Goal: Information Seeking & Learning: Learn about a topic

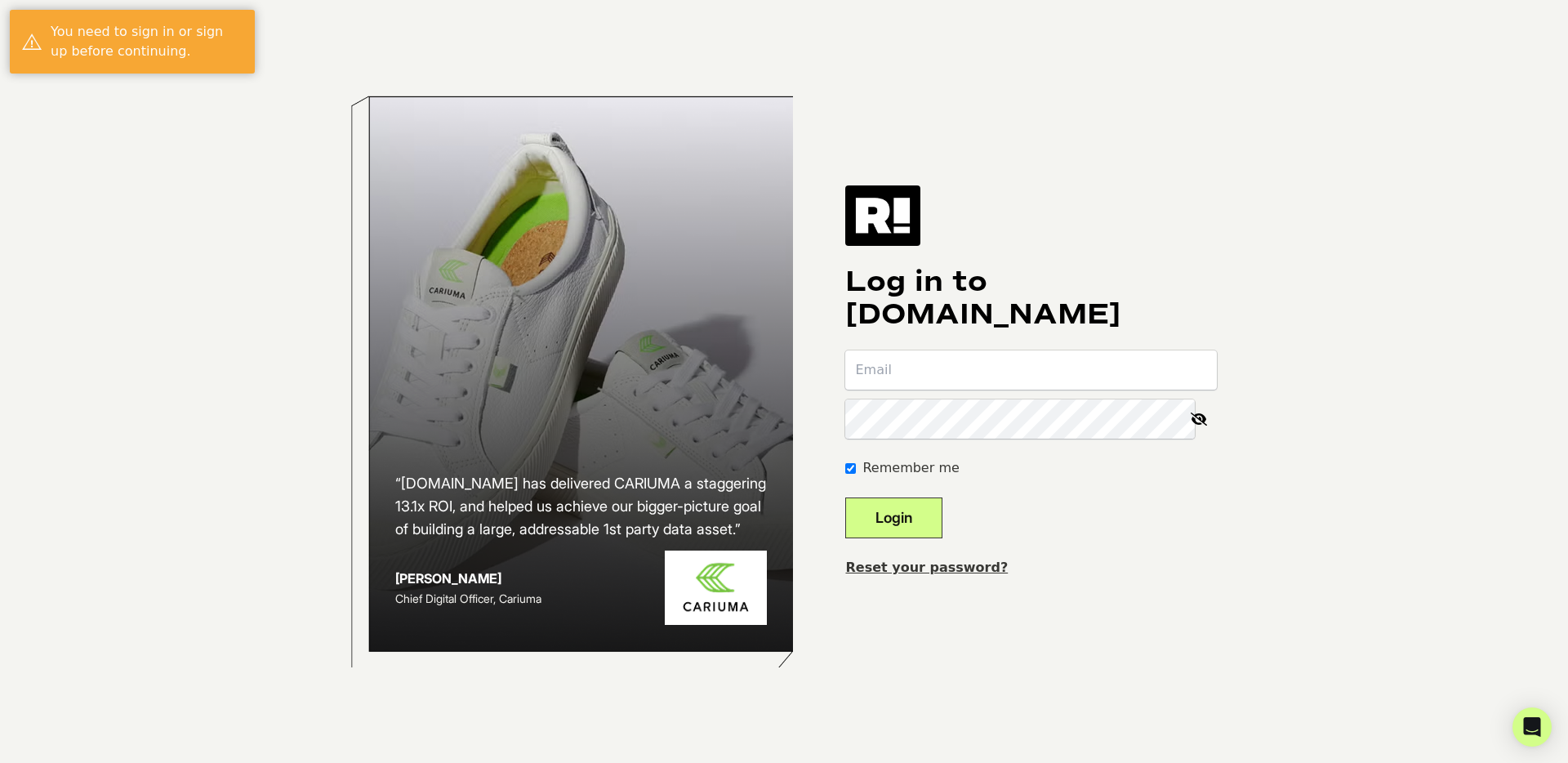
type input "hangel@trovata.com"
click at [928, 515] on button "Login" at bounding box center [894, 518] width 97 height 41
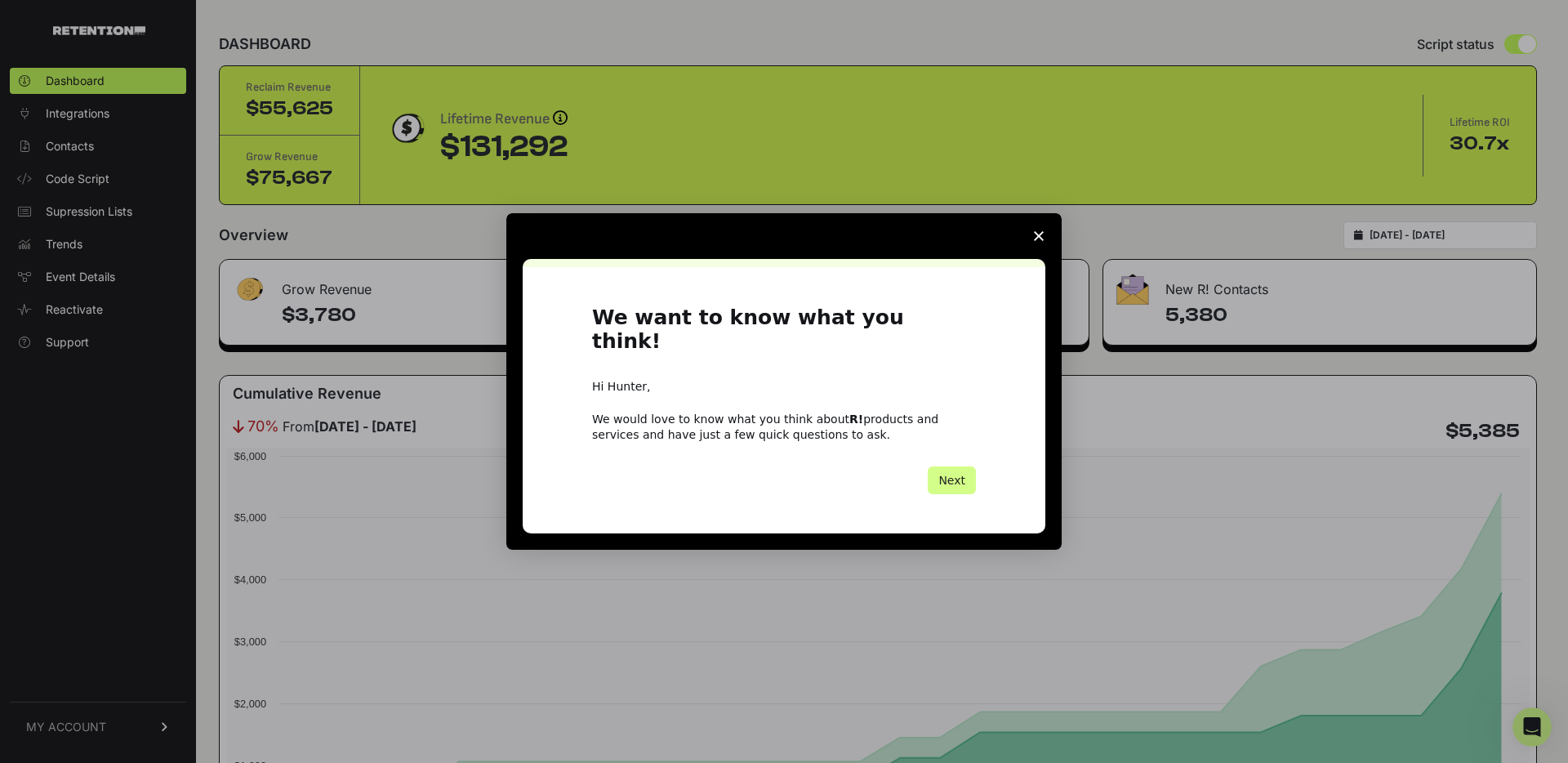
click at [1034, 241] on icon "Close survey" at bounding box center [1039, 236] width 10 height 10
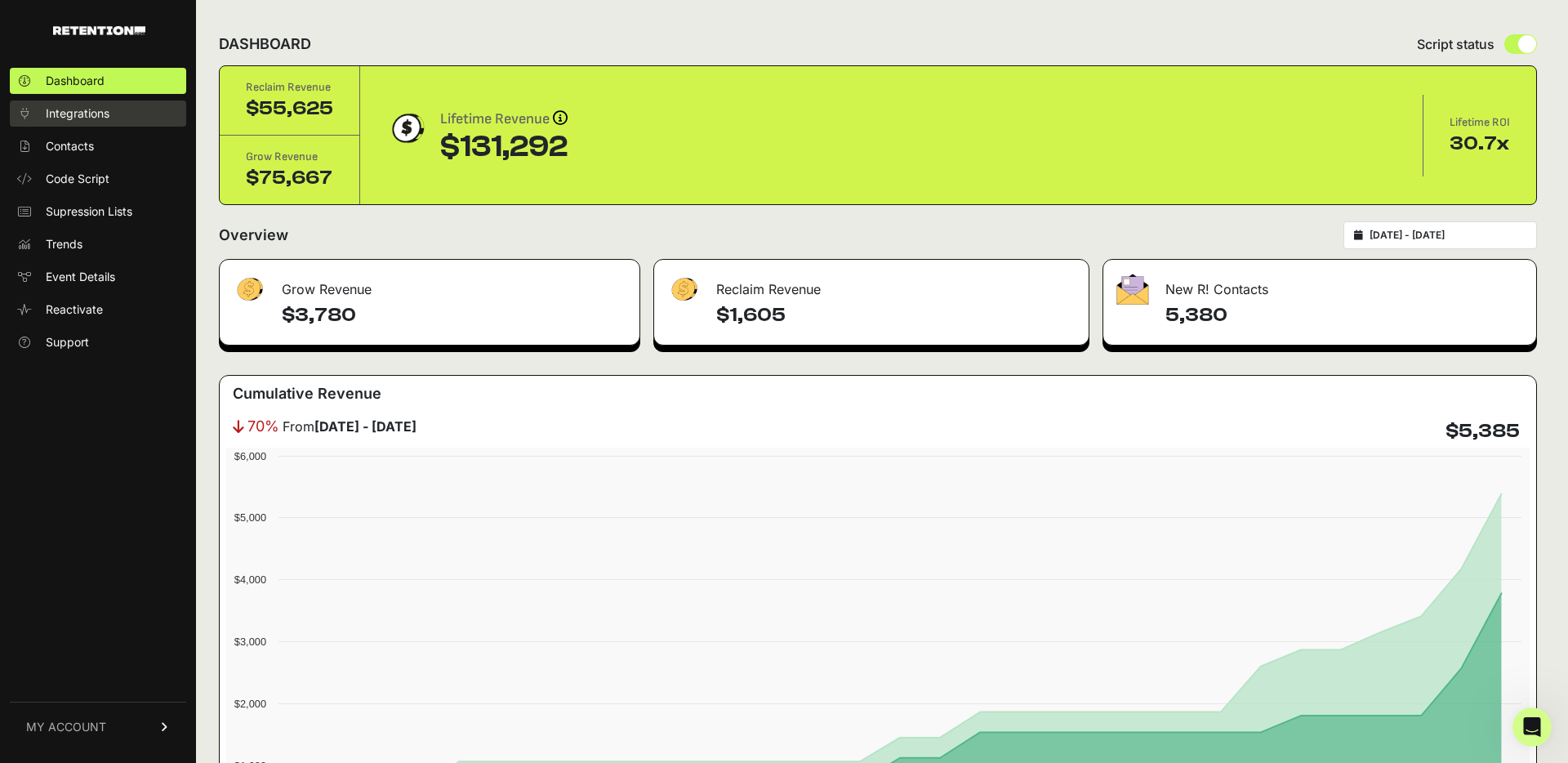
click at [71, 110] on span "Integrations" at bounding box center [78, 114] width 64 height 17
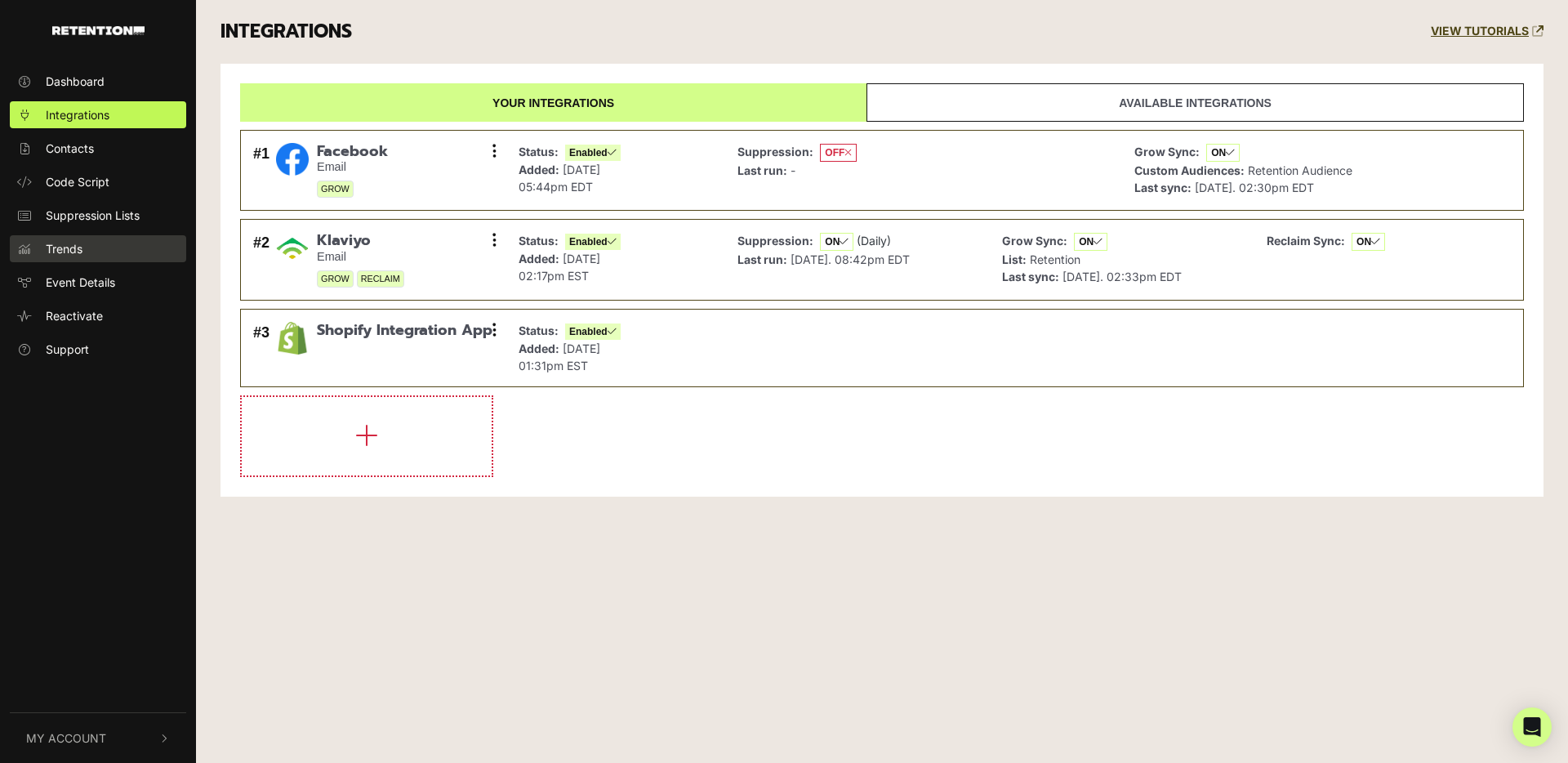
click at [112, 245] on link "Trends" at bounding box center [98, 248] width 177 height 27
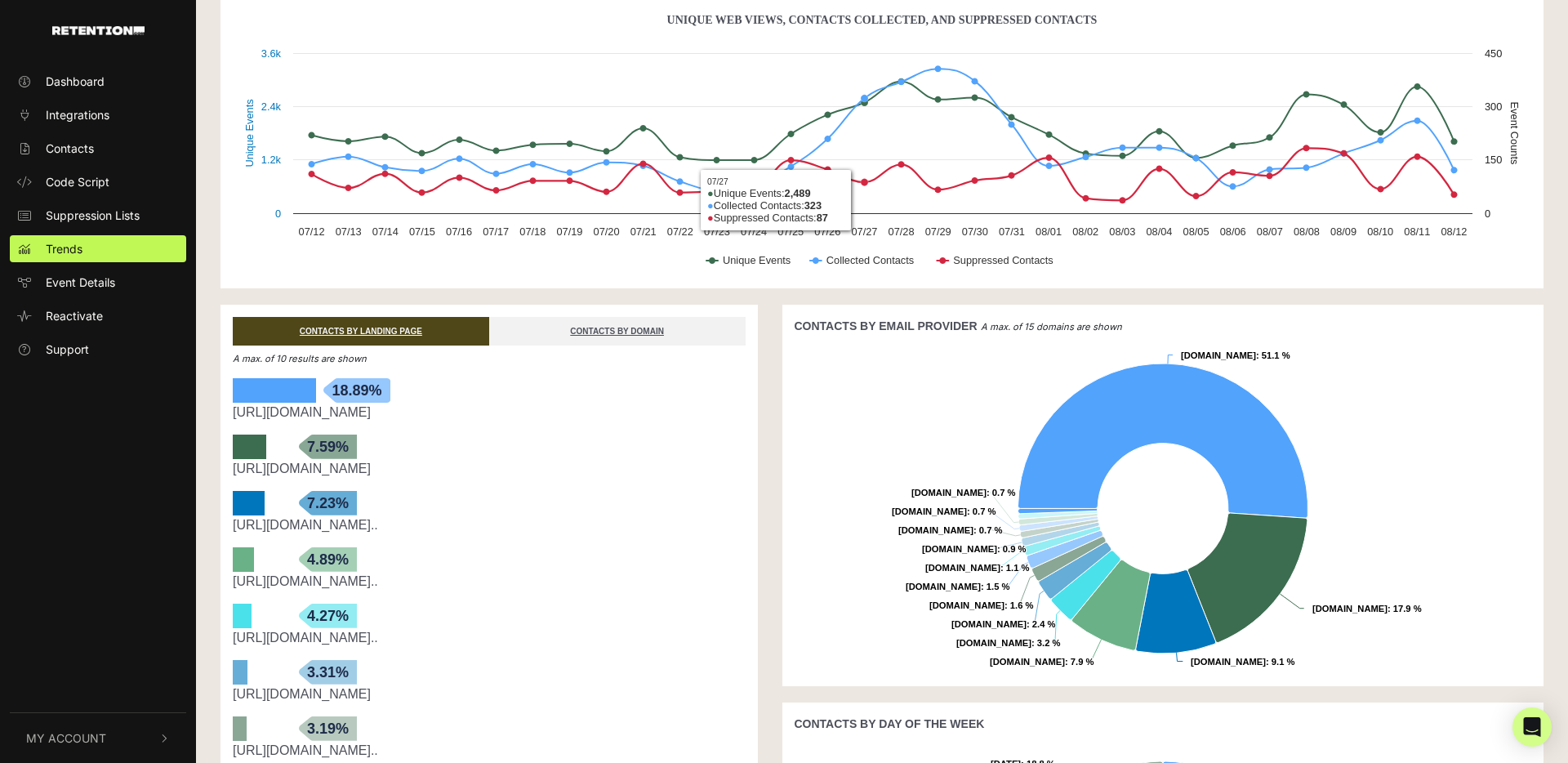
scroll to position [97, 0]
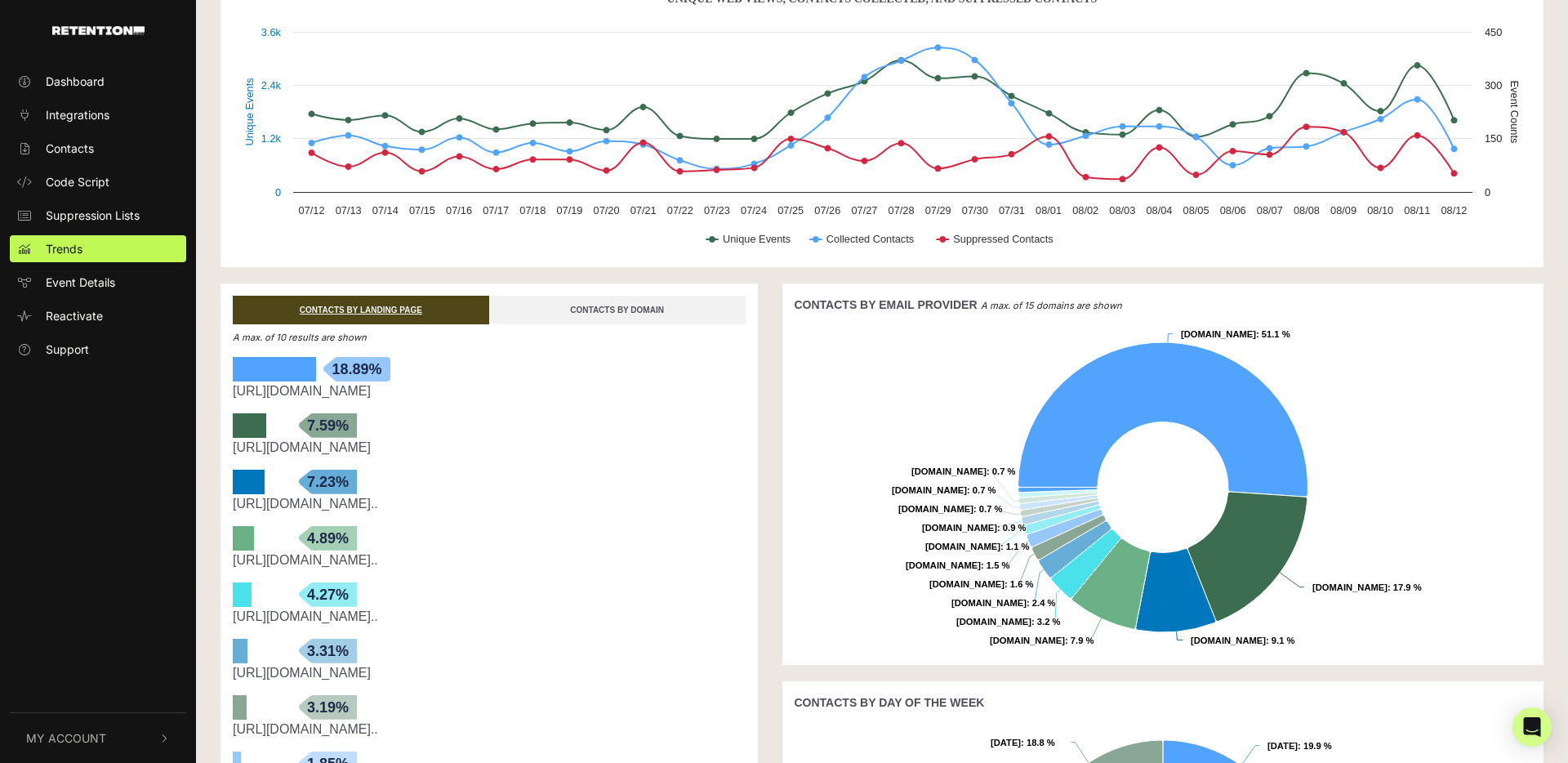
click at [629, 305] on link "CONTACTS BY DOMAIN" at bounding box center [617, 310] width 257 height 28
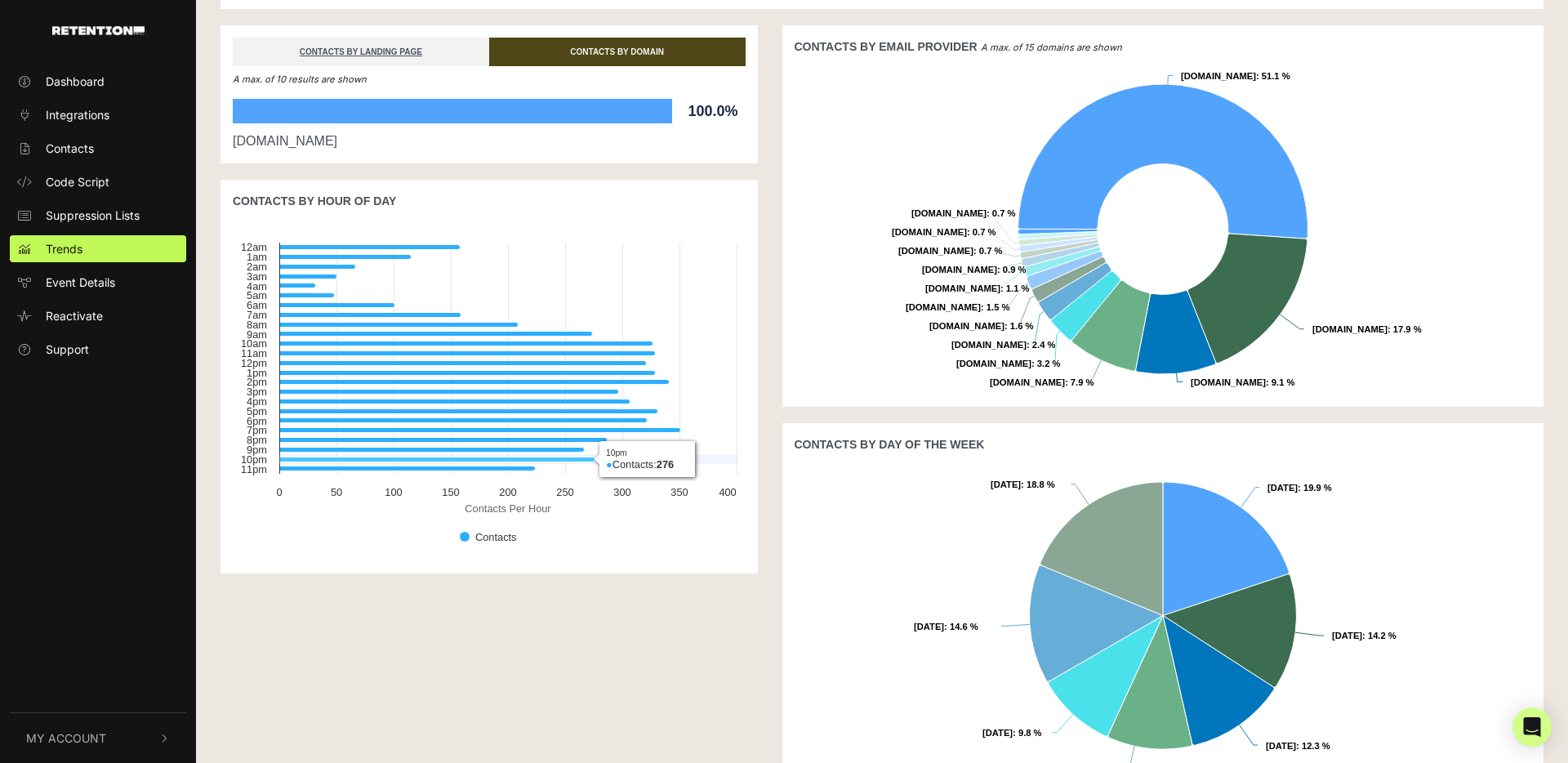
scroll to position [413, 0]
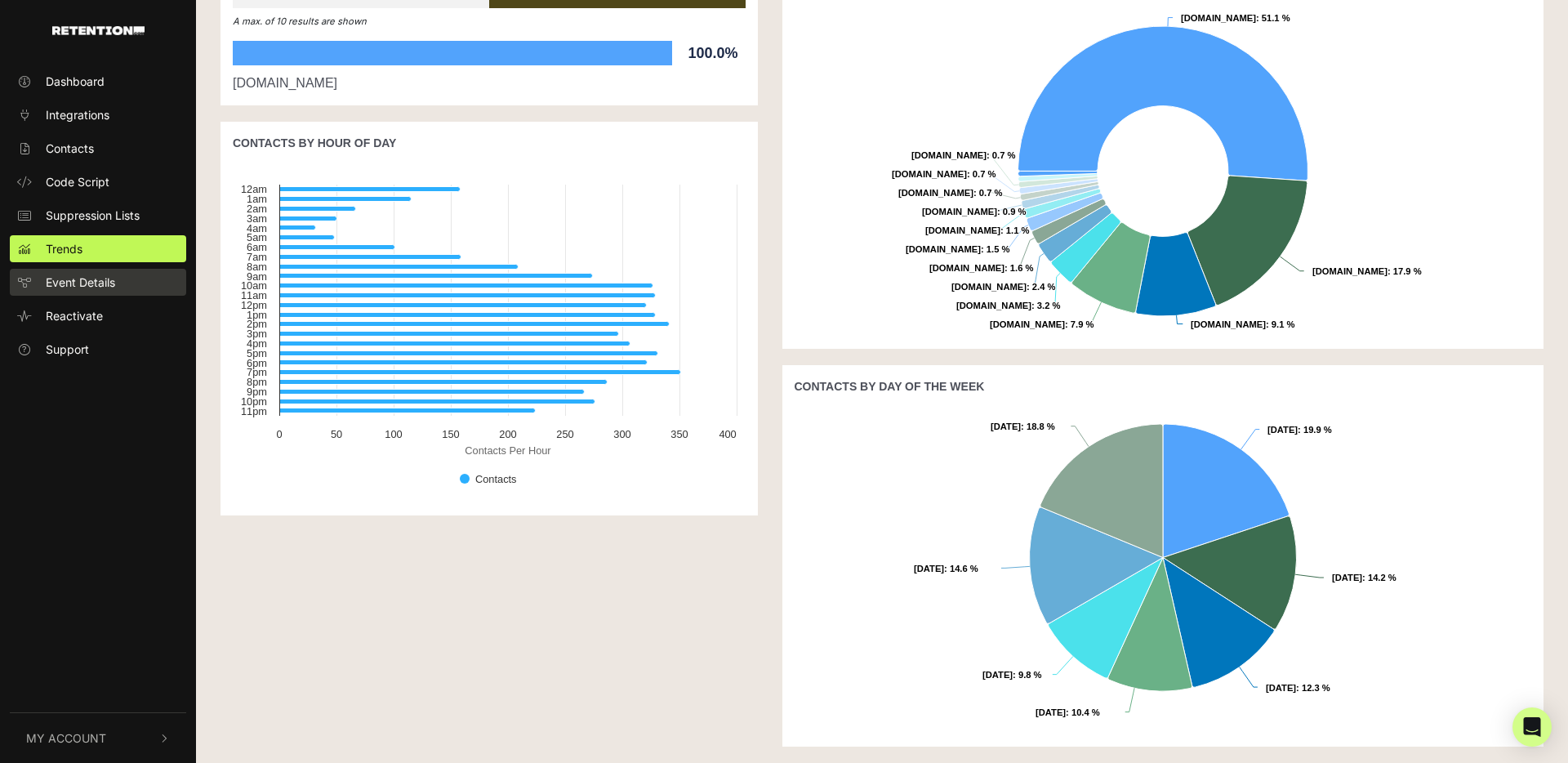
click at [123, 289] on link "Event Details" at bounding box center [98, 282] width 177 height 27
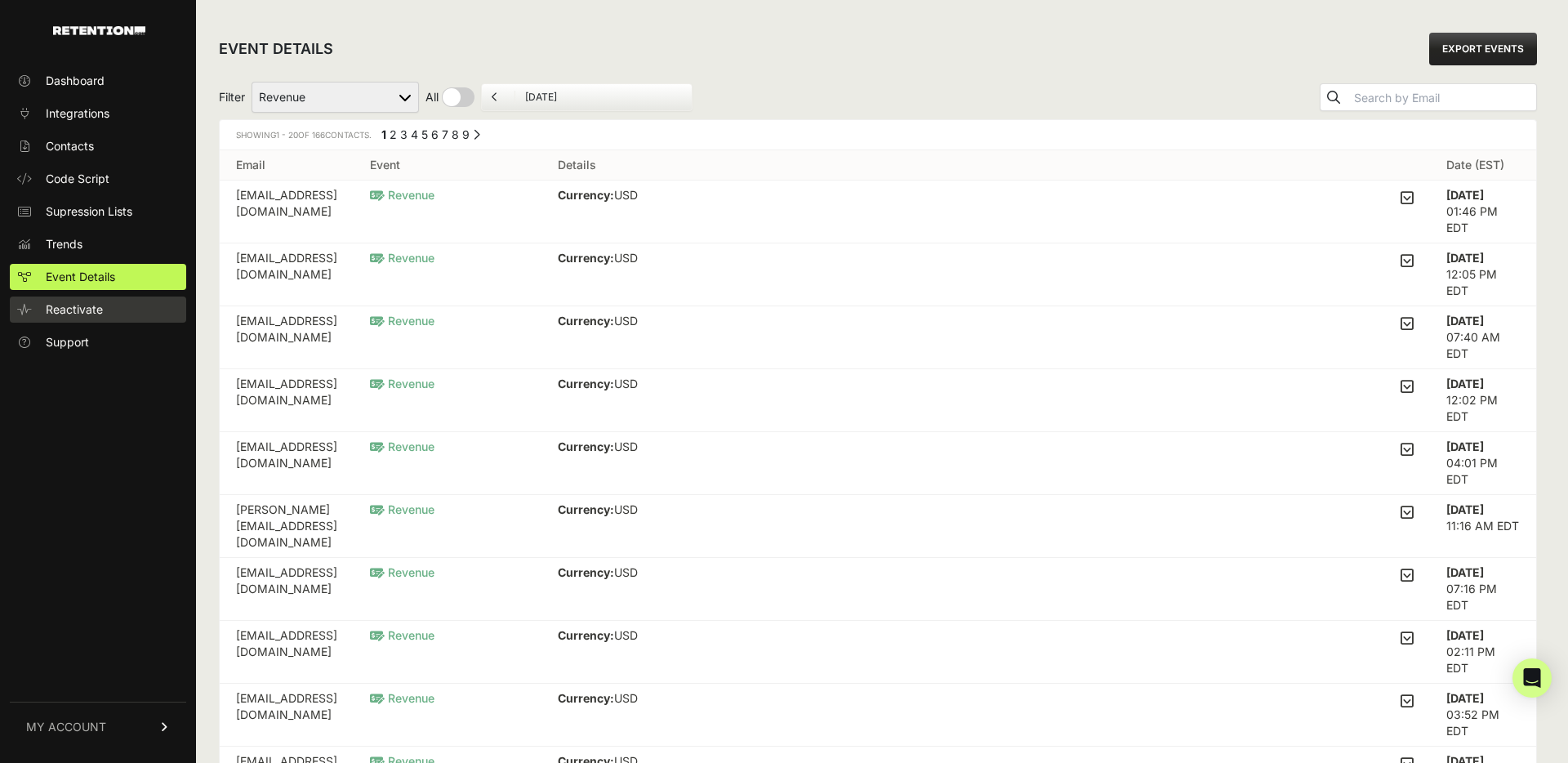
click at [115, 315] on link "Reactivate" at bounding box center [98, 309] width 177 height 26
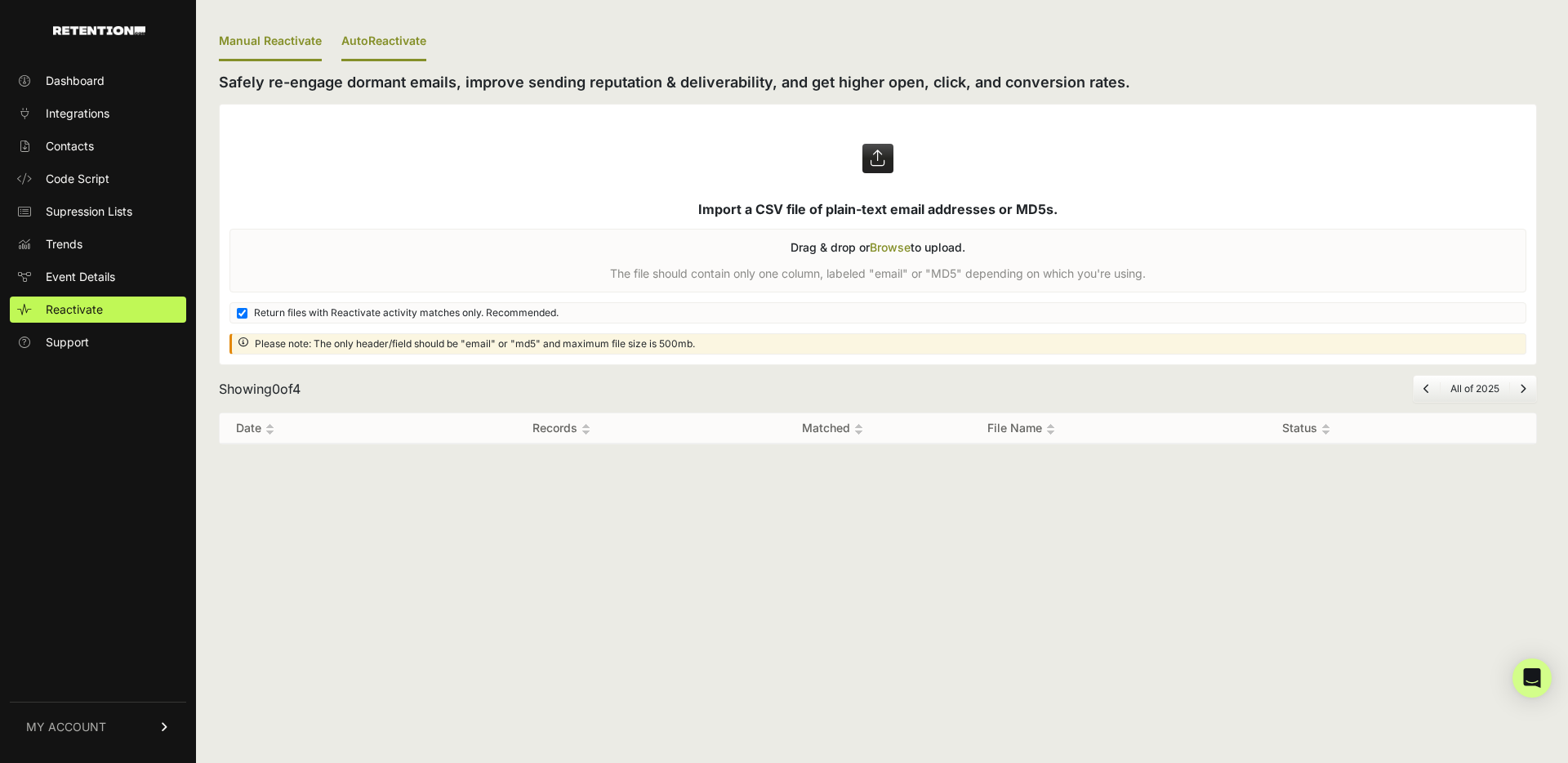
click at [376, 42] on link "AutoReactivate" at bounding box center [384, 42] width 85 height 38
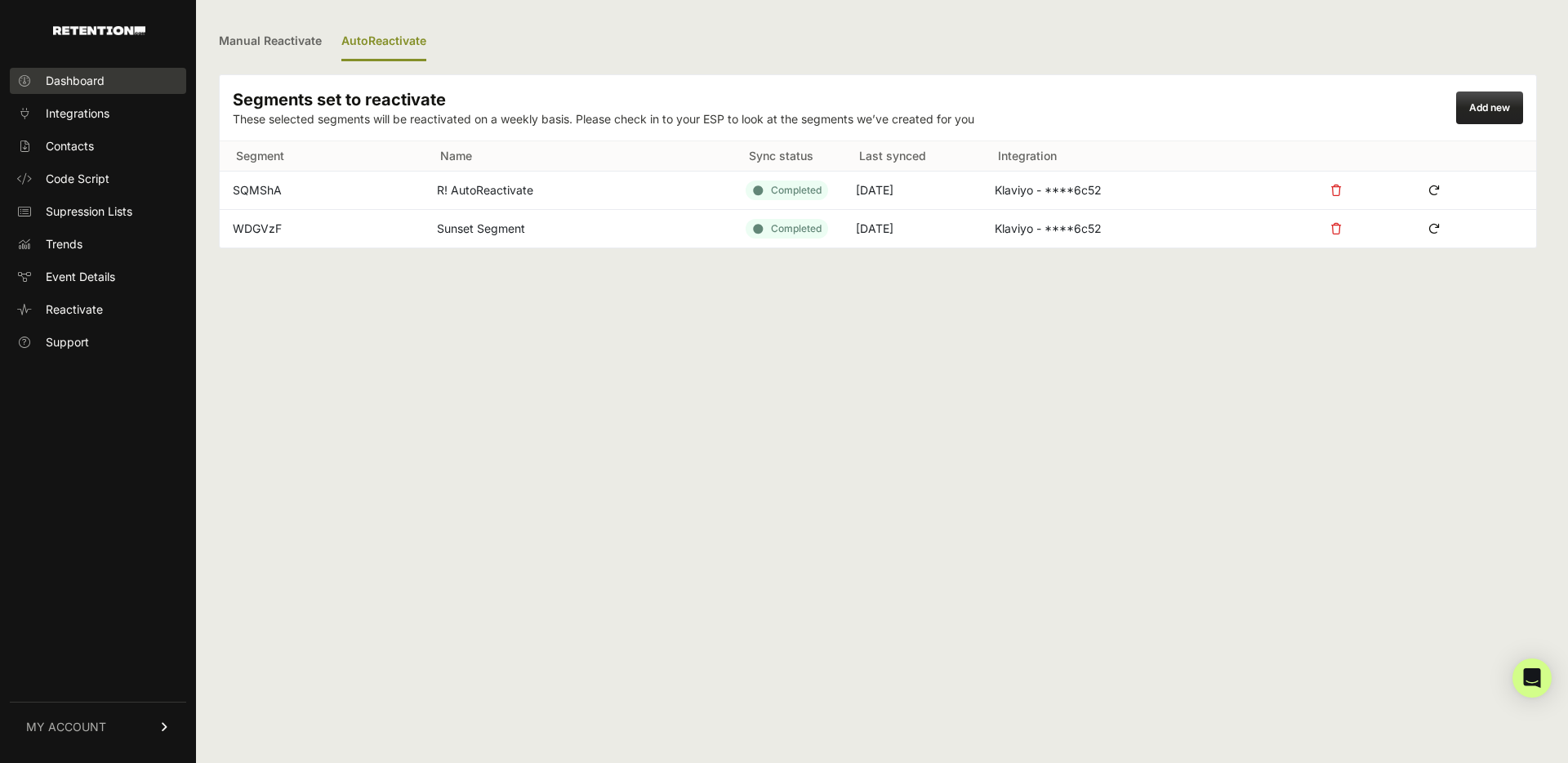
click at [64, 79] on span "Dashboard" at bounding box center [75, 81] width 59 height 17
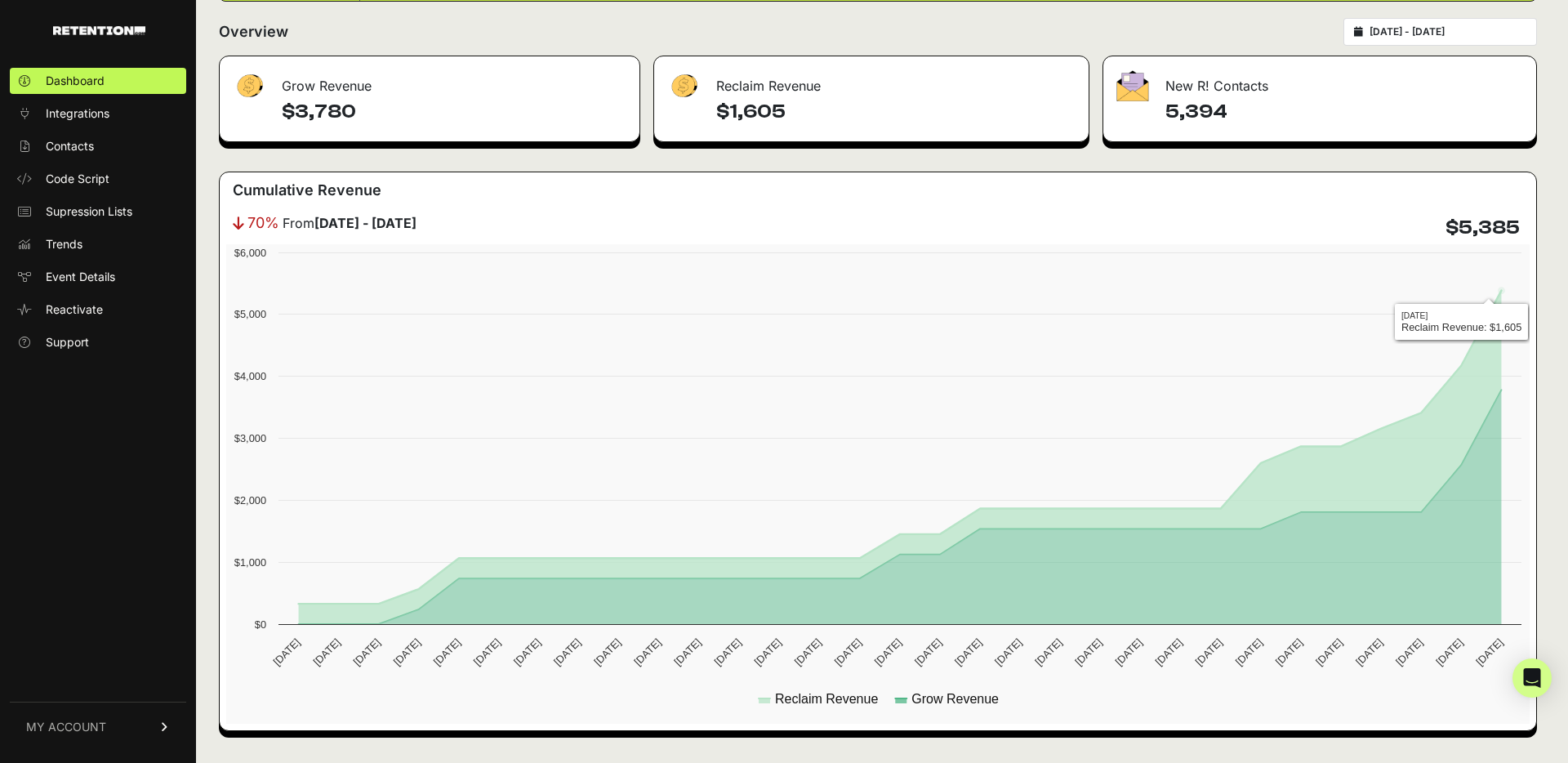
scroll to position [136, 0]
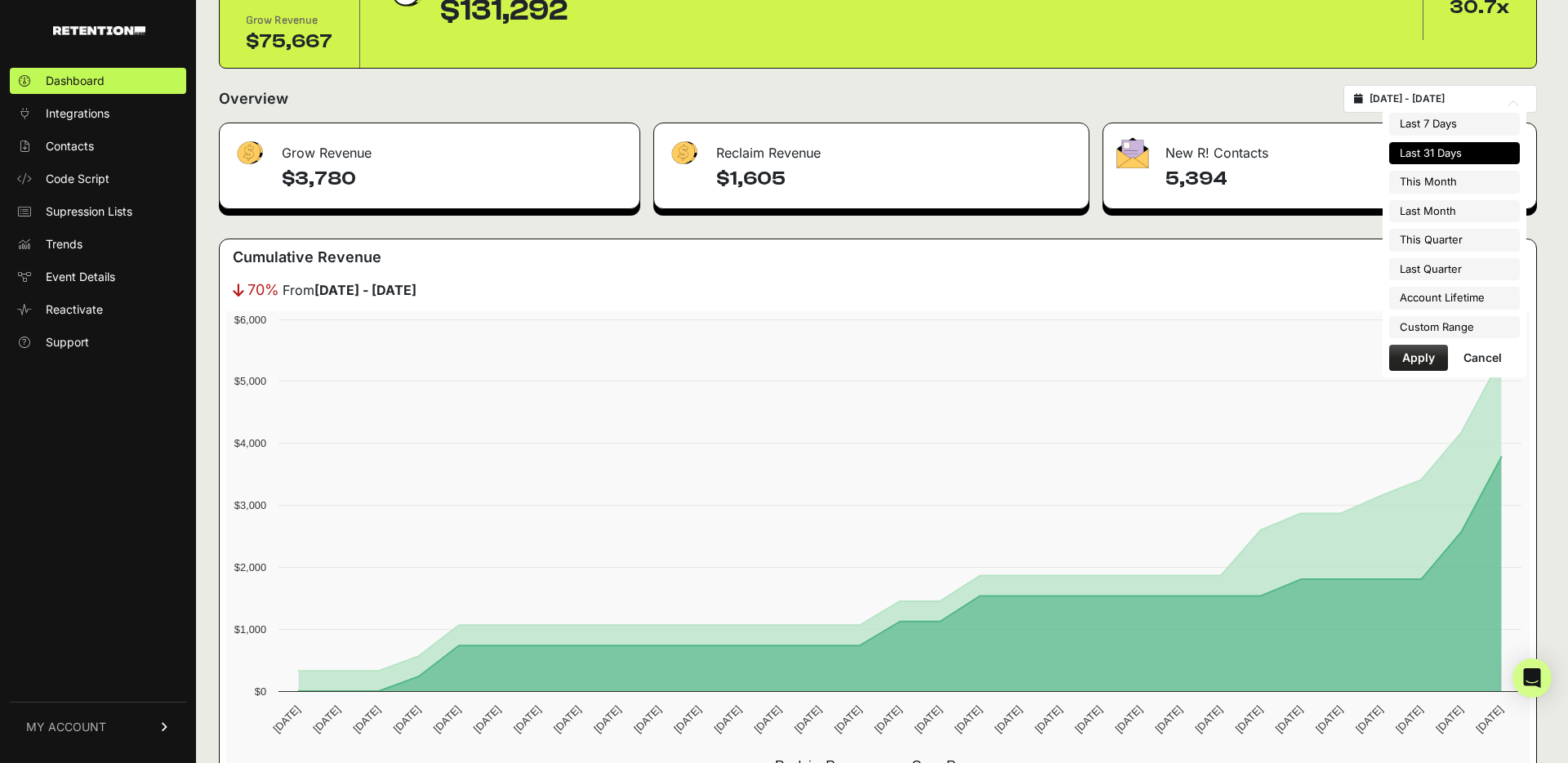
click at [1442, 92] on input "[DATE] - [DATE]" at bounding box center [1448, 99] width 156 height 13
click at [1448, 176] on li "This Month" at bounding box center [1455, 182] width 131 height 23
type input "[DATE] - [DATE]"
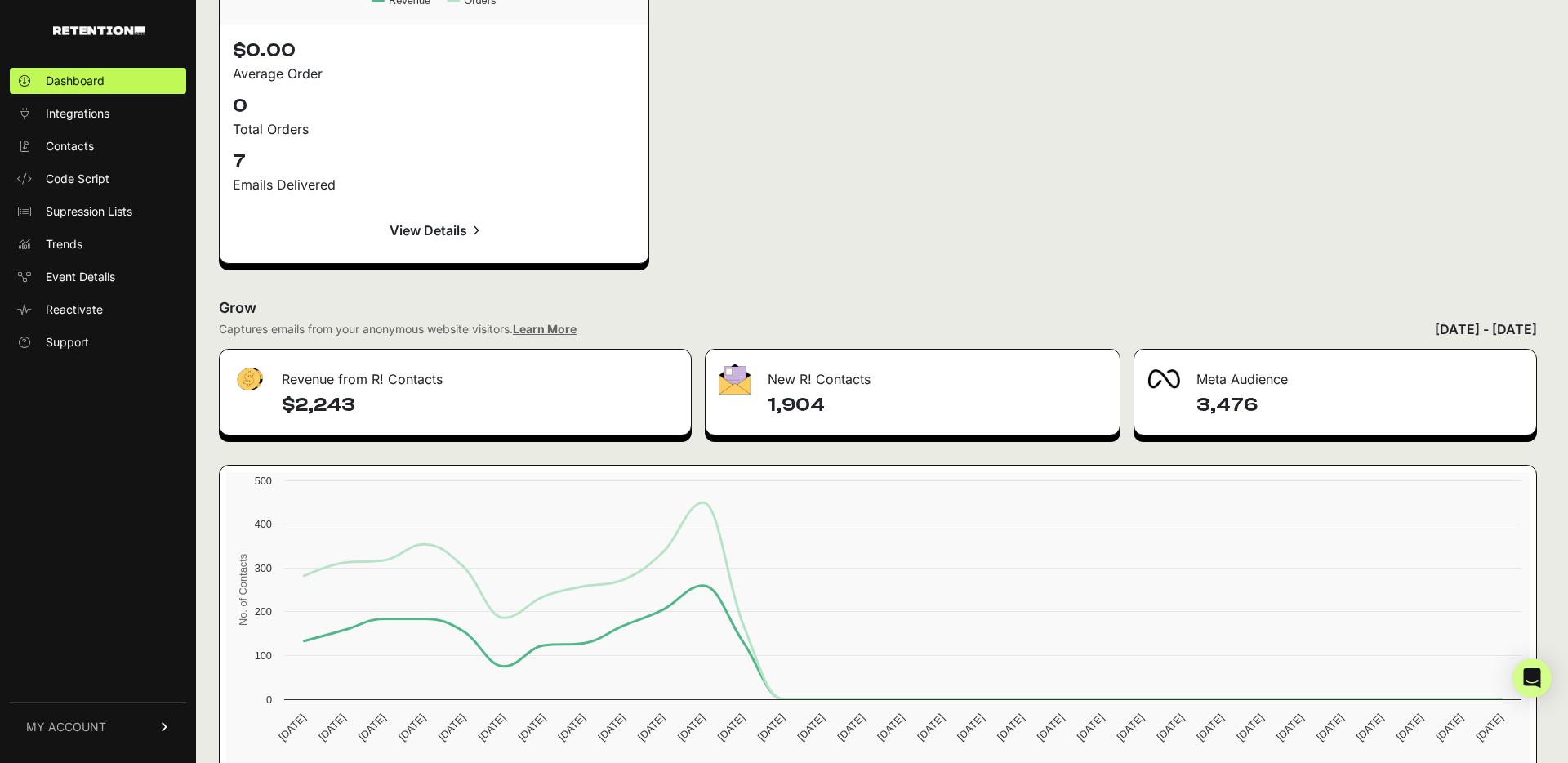
scroll to position [2430, 0]
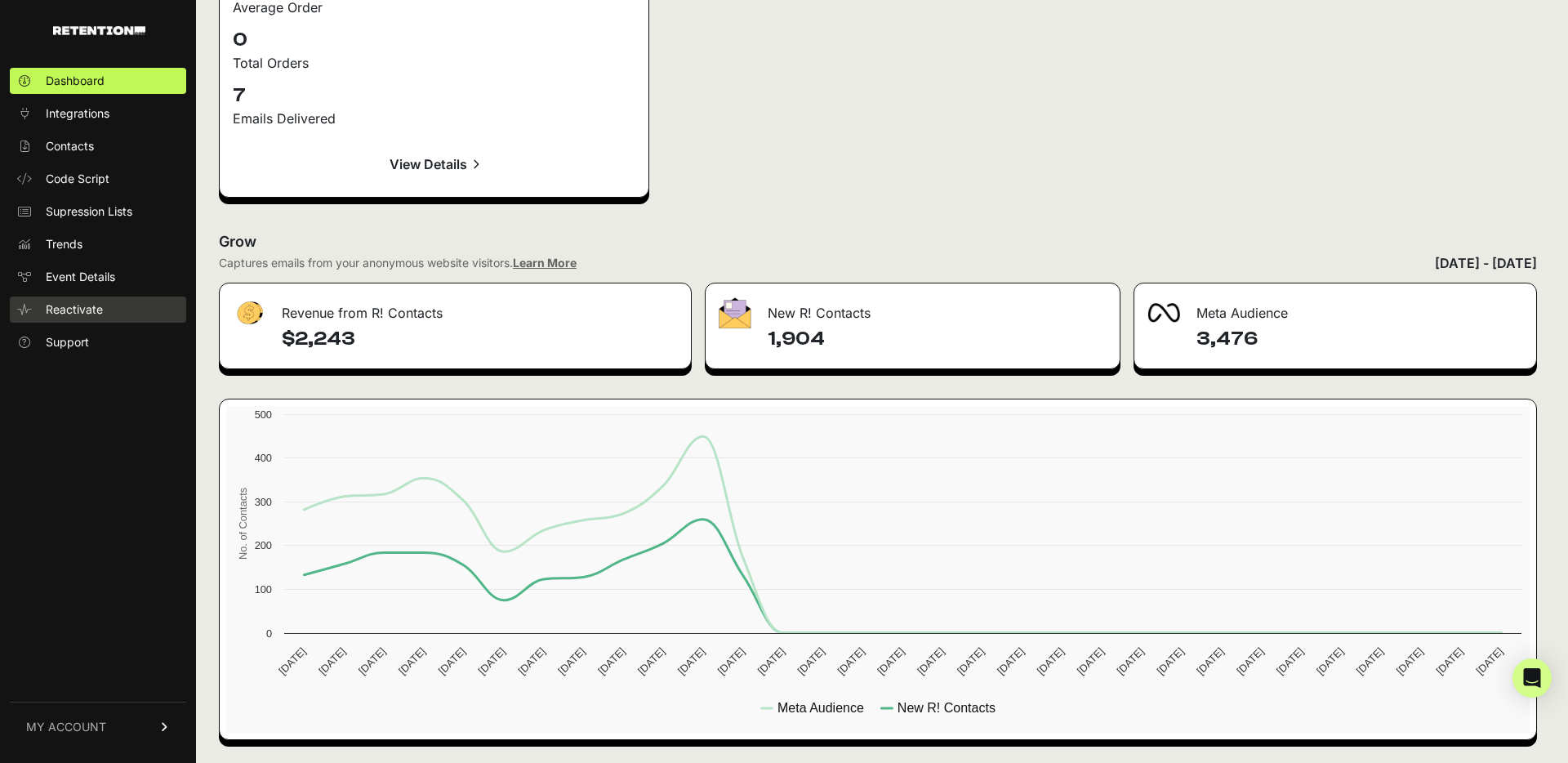
click at [95, 310] on span "Reactivate" at bounding box center [74, 310] width 57 height 17
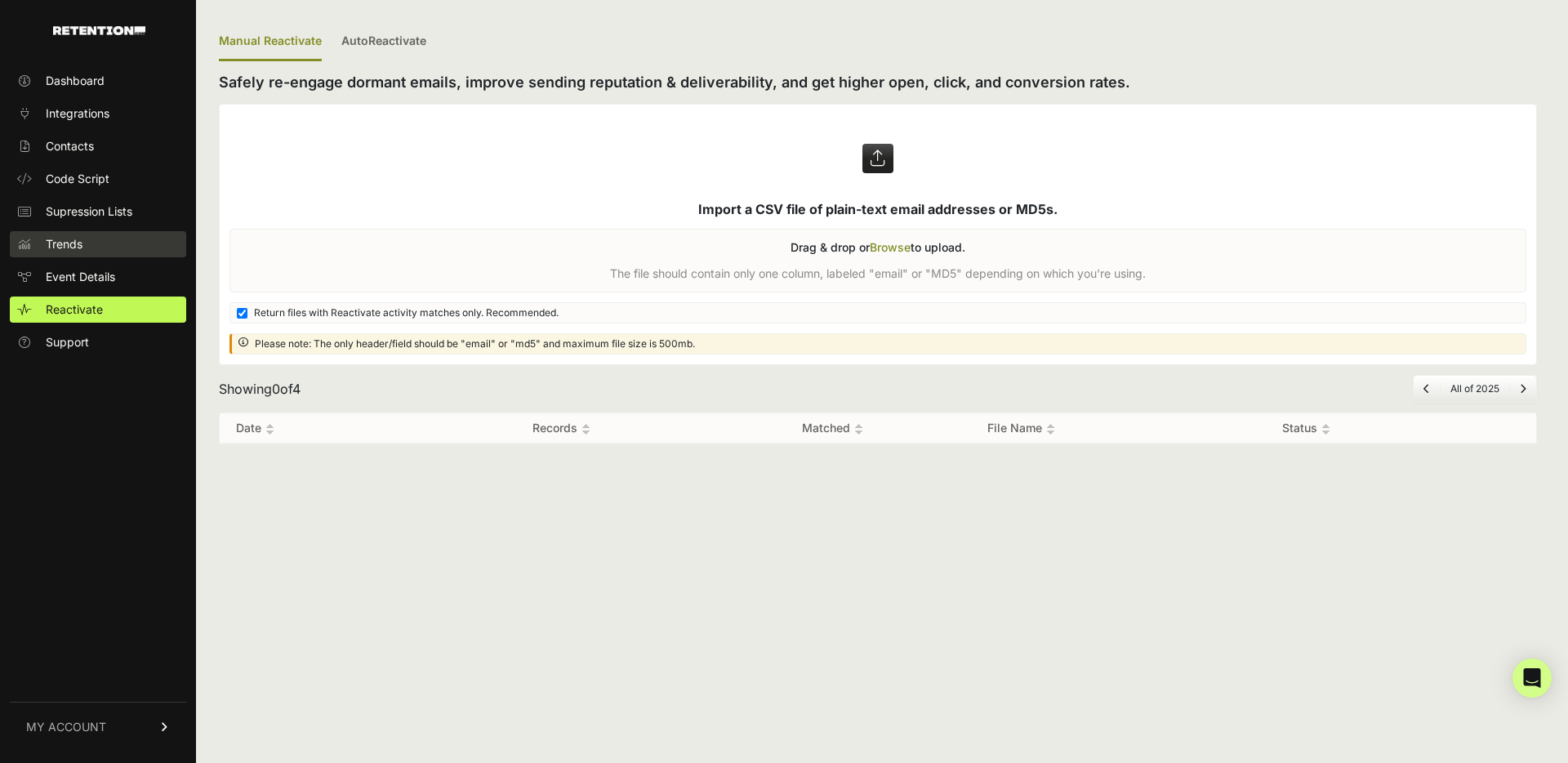
click at [116, 235] on link "Trends" at bounding box center [98, 243] width 177 height 26
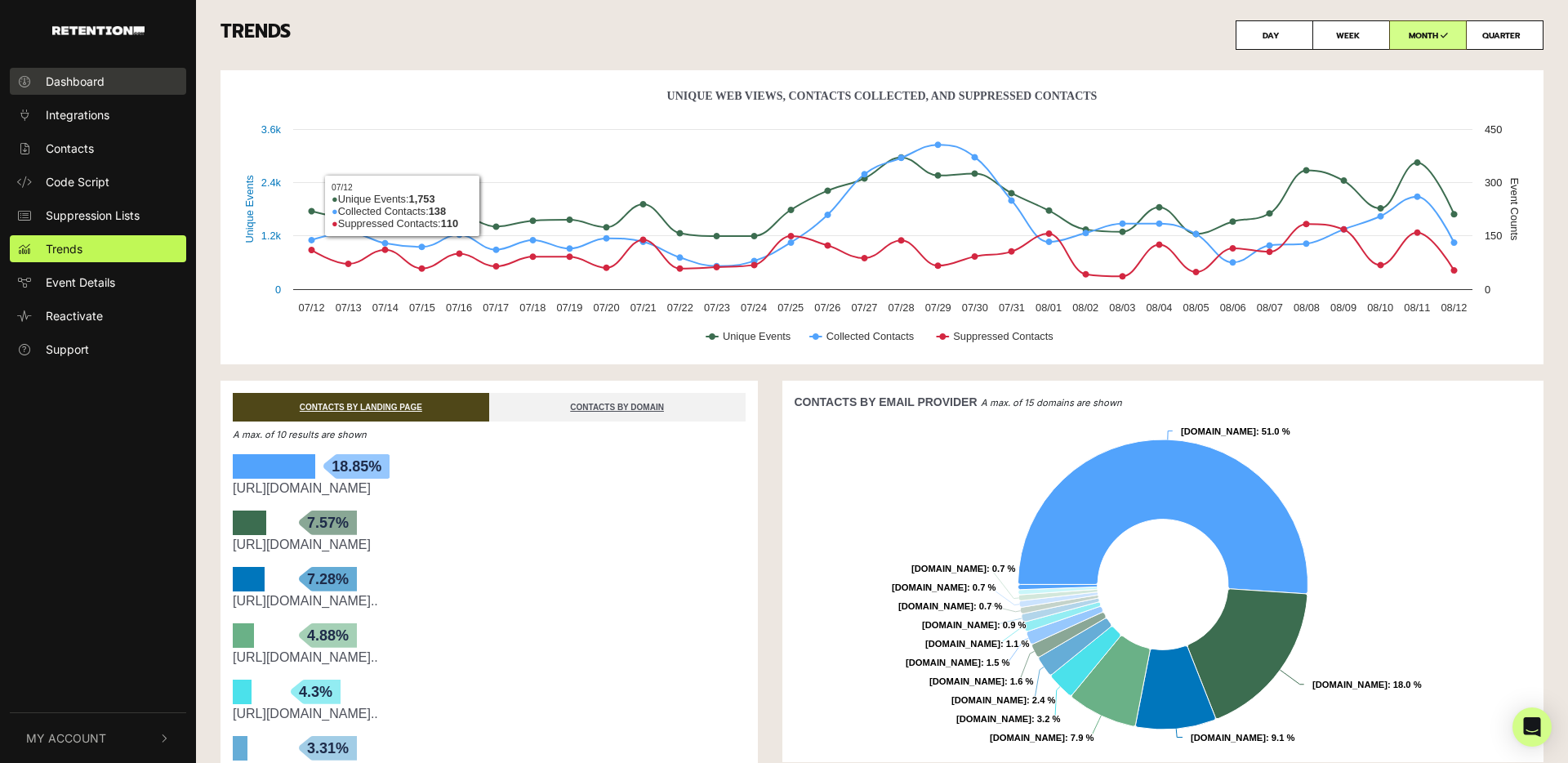
click at [136, 74] on link "Dashboard" at bounding box center [98, 81] width 177 height 27
